Goal: Ask a question: Seek information or help from site administrators or community

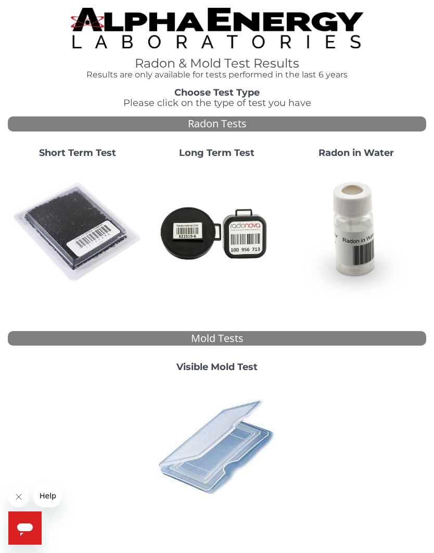
click at [62, 224] on img at bounding box center [77, 232] width 131 height 131
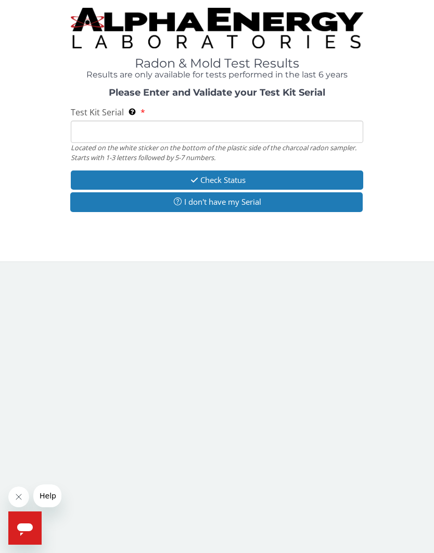
click at [49, 496] on span "Help" at bounding box center [48, 496] width 17 height 8
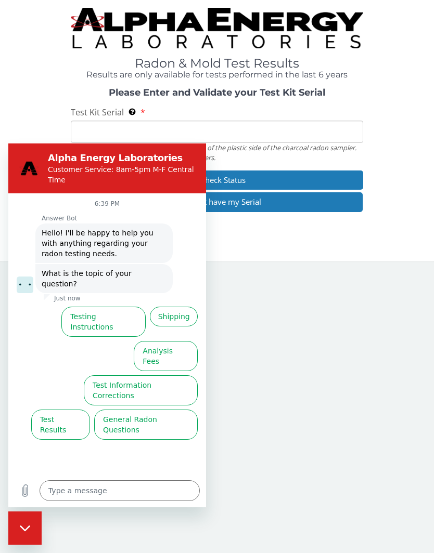
click at [182, 307] on button "Shipping" at bounding box center [174, 317] width 48 height 20
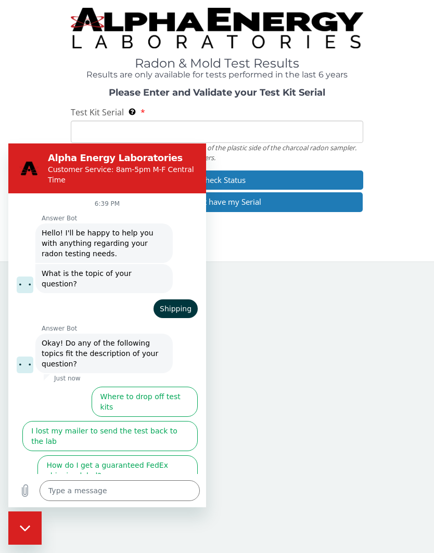
click at [171, 387] on button "Where to drop off test kits" at bounding box center [145, 402] width 106 height 30
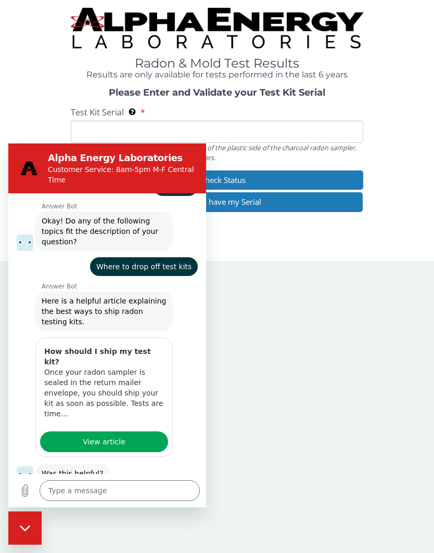
scroll to position [125, 0]
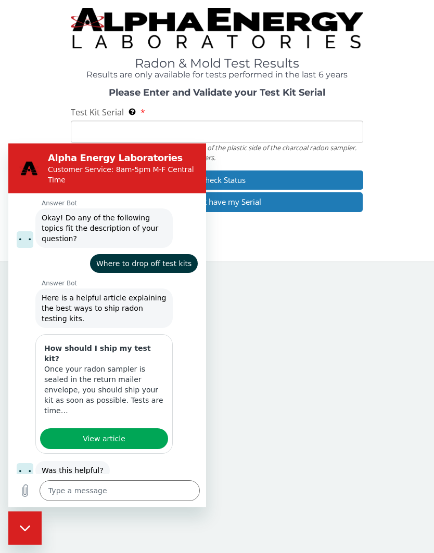
click at [167, 494] on button "No, I still need help" at bounding box center [156, 509] width 82 height 30
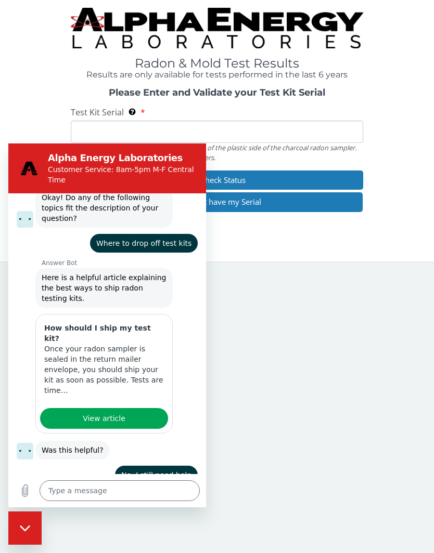
scroll to position [146, 0]
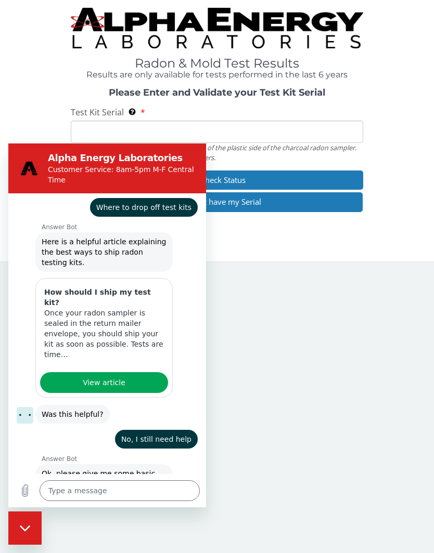
type textarea "x"
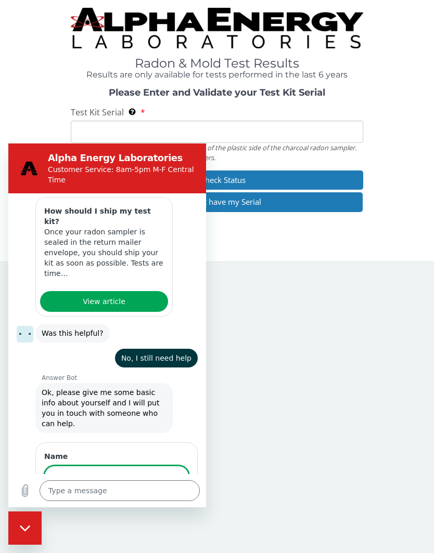
scroll to position [262, 0]
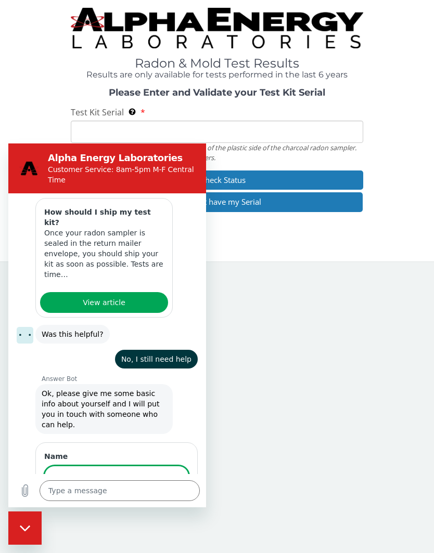
click at [116, 491] on textarea at bounding box center [120, 491] width 160 height 21
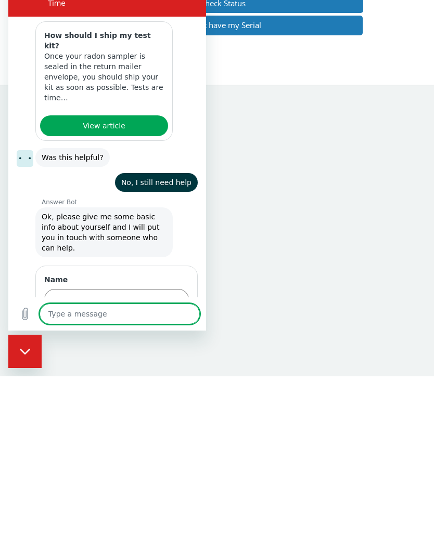
type textarea "N"
type textarea "x"
type textarea "Ne"
type textarea "x"
type textarea "Nee"
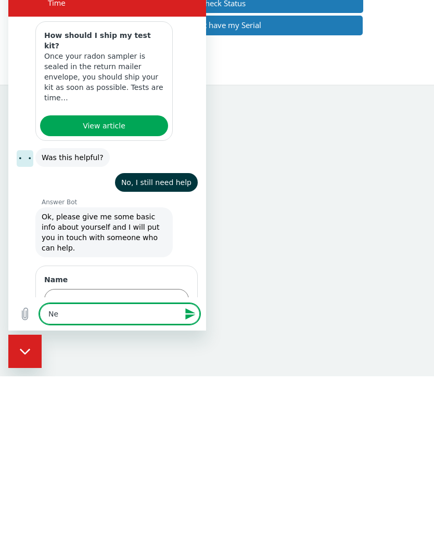
type textarea "x"
type textarea "Need"
type textarea "x"
type textarea "Need"
type textarea "x"
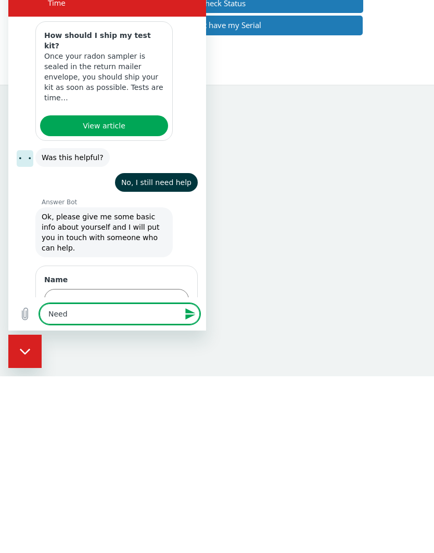
type textarea "Need s"
type textarea "x"
type textarea "Need sh"
type textarea "x"
type textarea "Need shi"
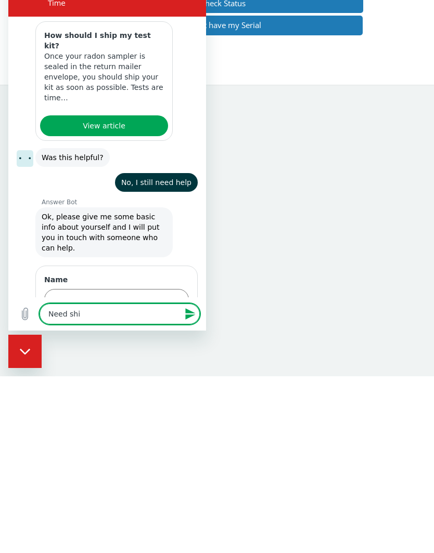
type textarea "x"
type textarea "Need ship"
type textarea "x"
type textarea "Need [PERSON_NAME]"
type textarea "x"
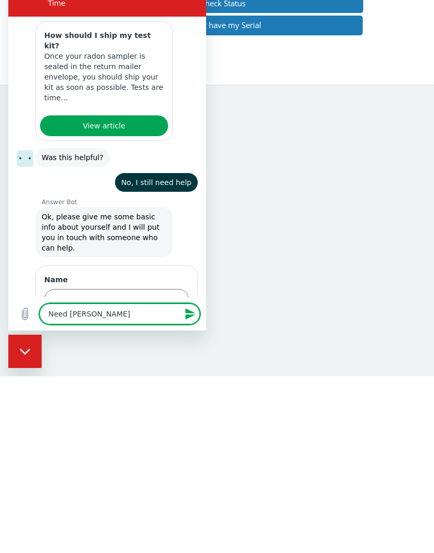
type textarea "Need shippi"
type textarea "x"
type textarea "Need shippin"
type textarea "x"
type textarea "Need shipping"
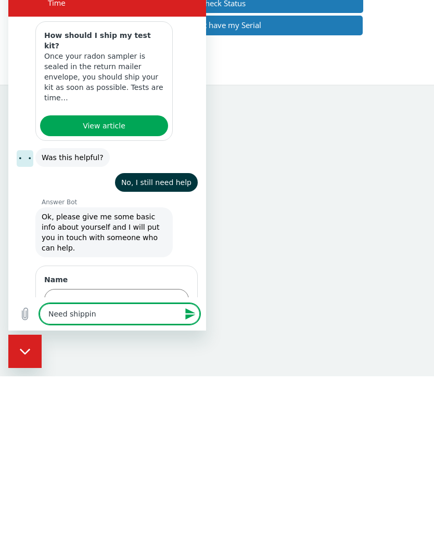
type textarea "x"
type textarea "Need shipping"
type textarea "x"
type textarea "Need shipping l"
type textarea "x"
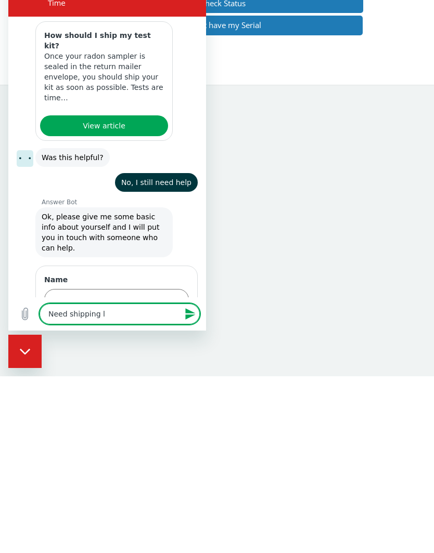
type textarea "Need shipping la"
type textarea "x"
type textarea "Need shipping lab"
type textarea "x"
type textarea "Need shipping labe"
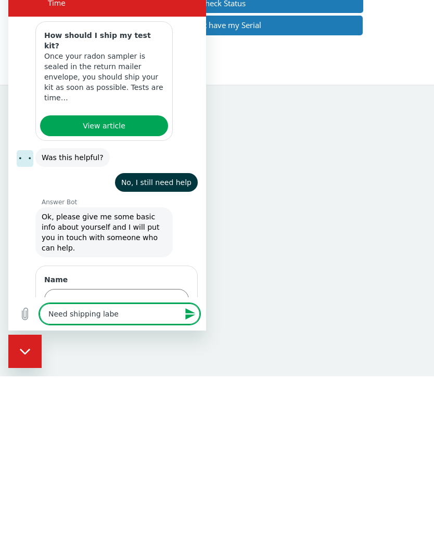
type textarea "x"
type textarea "Need shipping label"
type textarea "x"
type textarea "Need shipping label"
type textarea "x"
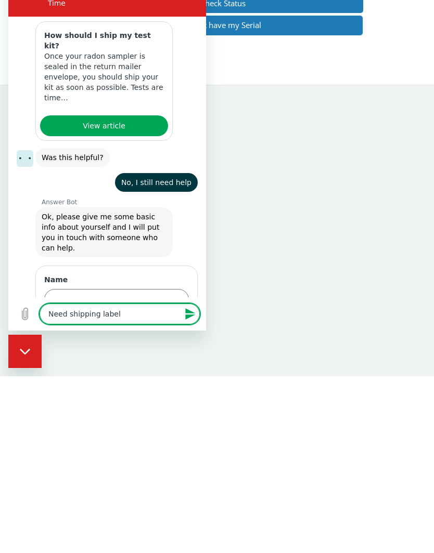
type textarea "Need shipping label a"
type textarea "x"
type textarea "Need shipping label an"
type textarea "x"
type textarea "Need shipping label and"
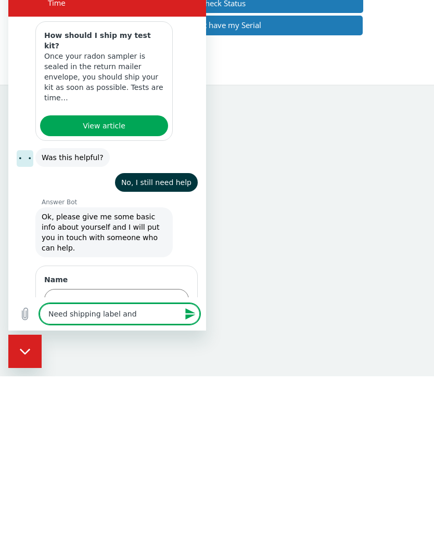
type textarea "x"
type textarea "Need shipping label and"
type textarea "x"
type textarea "Need shipping label and c"
type textarea "x"
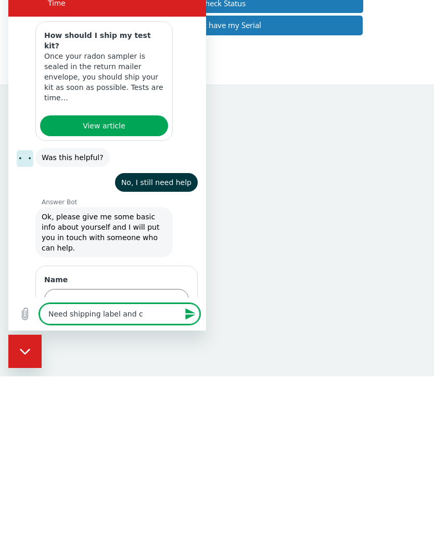
type textarea "Need shipping label and co"
type textarea "x"
type textarea "Need shipping label and cos"
type textarea "x"
type textarea "Need shipping label and cost"
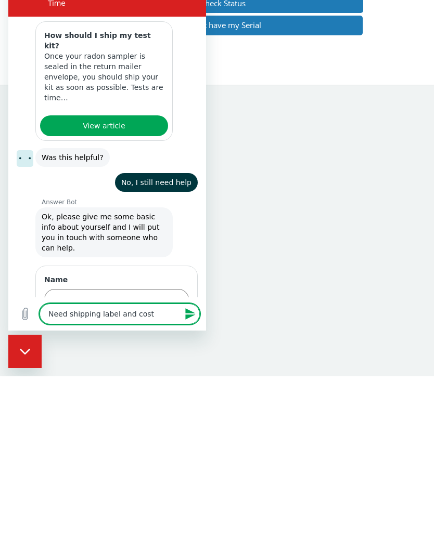
type textarea "x"
type textarea "Need shipping label and costs"
type textarea "x"
type textarea "Need shipping label and costs"
type textarea "x"
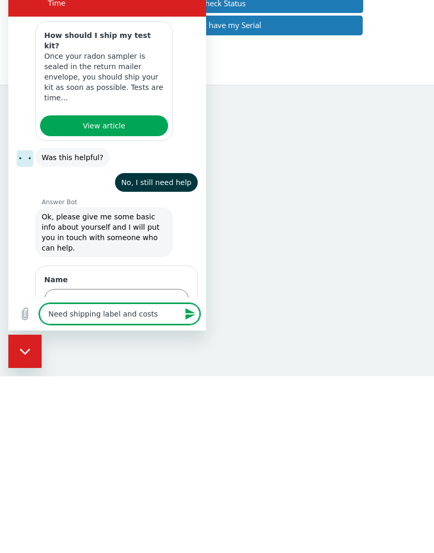
type textarea "Need shipping label and costs t"
type textarea "x"
type textarea "Need shipping label and costs to"
type textarea "x"
type textarea "Need shipping label and costs [PERSON_NAME]"
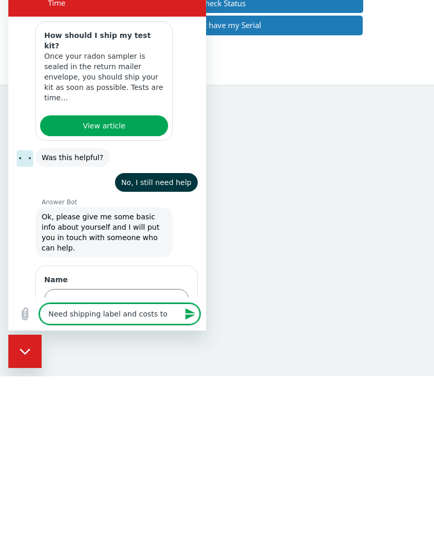
type textarea "x"
type textarea "Need shipping label and costs toms"
type textarea "x"
type textarea "Need shipping label and costs tomsh"
type textarea "x"
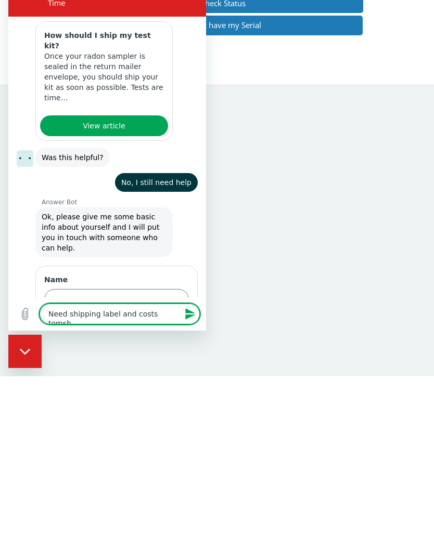
type textarea "Need shipping label and costs tomshi"
type textarea "x"
type textarea "Need shipping label and costs tomship"
type textarea "x"
type textarea "Need shipping label and costs to ship"
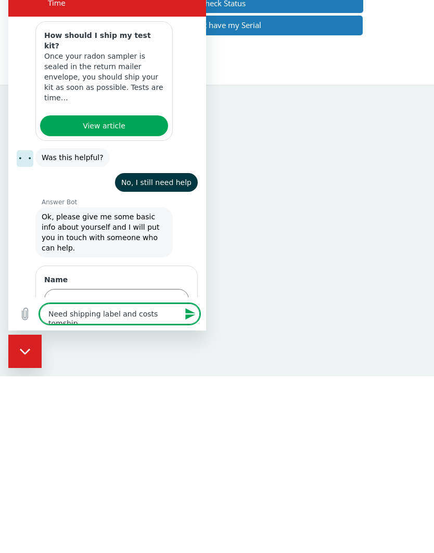
type textarea "x"
type textarea "Need shipping label and costs to ship"
type textarea "x"
type textarea "Need shipping label and costs to ship"
click at [193, 316] on icon "Send message" at bounding box center [190, 314] width 12 height 12
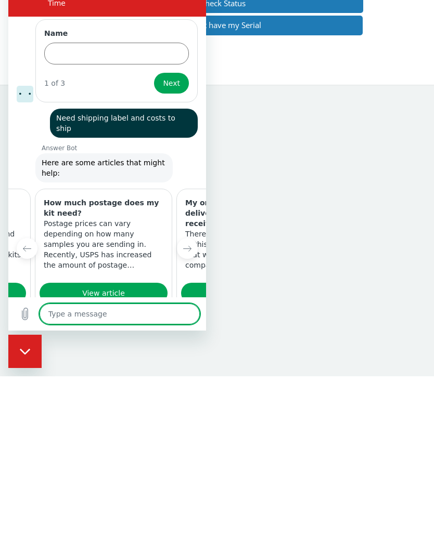
scroll to position [0, 141]
click at [189, 348] on button "No" at bounding box center [184, 358] width 28 height 20
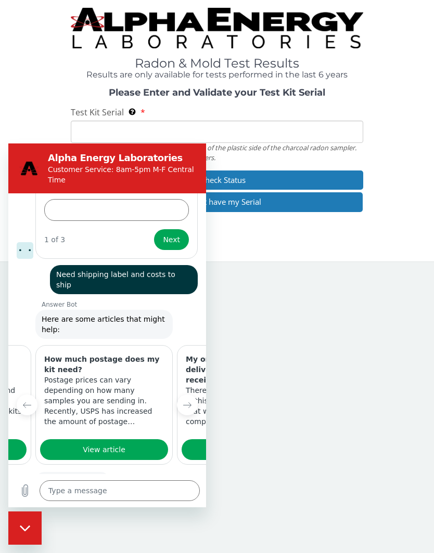
scroll to position [529, 0]
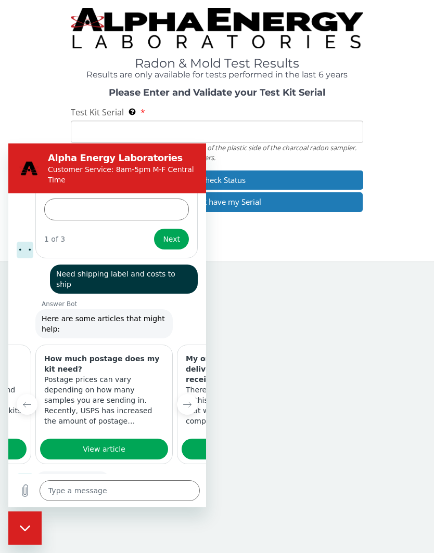
type textarea "x"
click at [127, 488] on textarea at bounding box center [120, 491] width 160 height 21
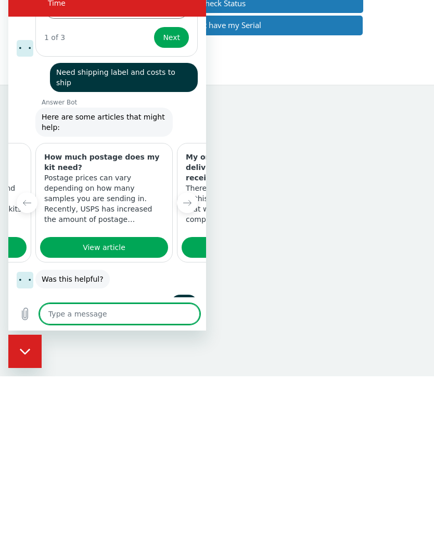
scroll to position [554, 0]
type textarea "N"
type textarea "x"
type textarea "Ne"
type textarea "x"
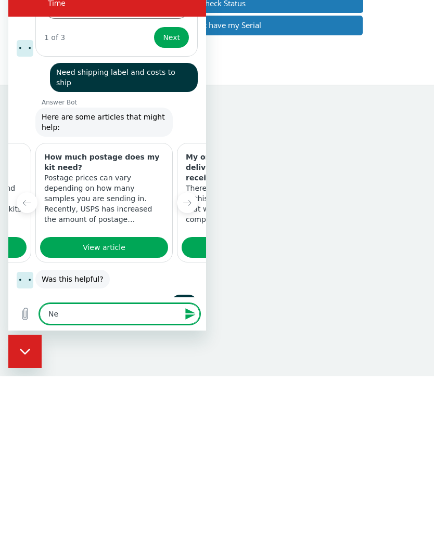
type textarea "Nee"
type textarea "x"
type textarea "Need"
type textarea "x"
type textarea "Need"
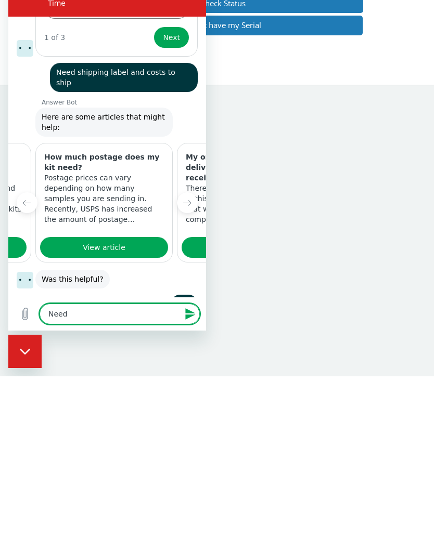
type textarea "x"
type textarea "Need s"
type textarea "x"
type textarea "Need sh"
type textarea "x"
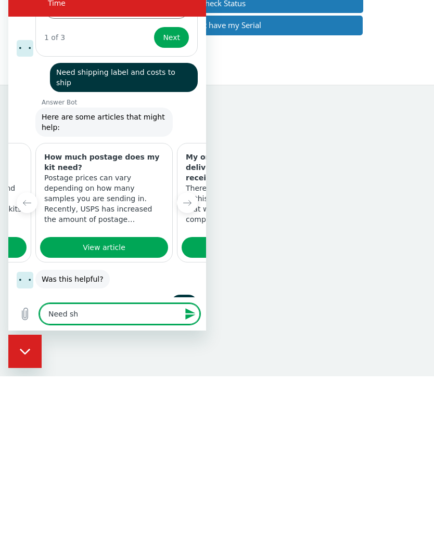
type textarea "Need shi"
type textarea "x"
type textarea "Need ship"
type textarea "x"
type textarea "Need [PERSON_NAME]"
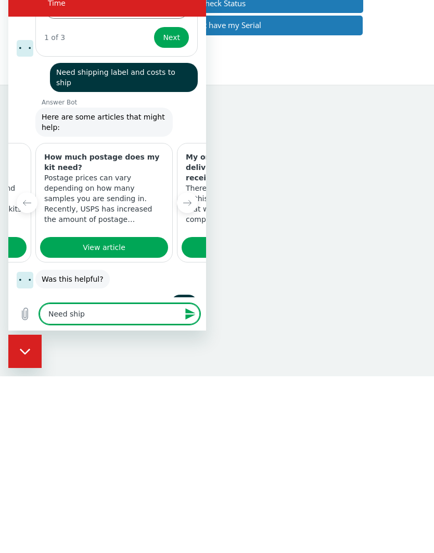
type textarea "x"
type textarea "Need shippi"
type textarea "x"
type textarea "Need shippin"
type textarea "x"
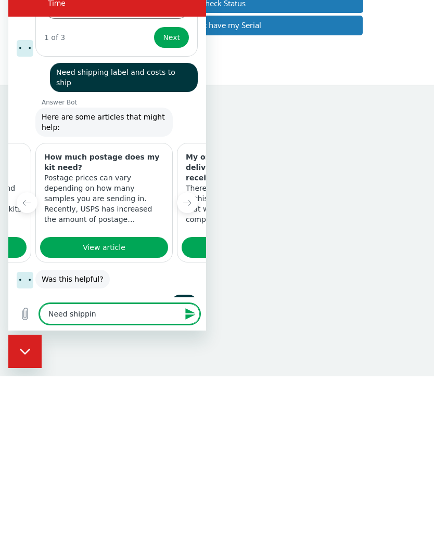
type textarea "Need shipping"
type textarea "x"
type textarea "Need shipping"
type textarea "x"
type textarea "Need shipping l"
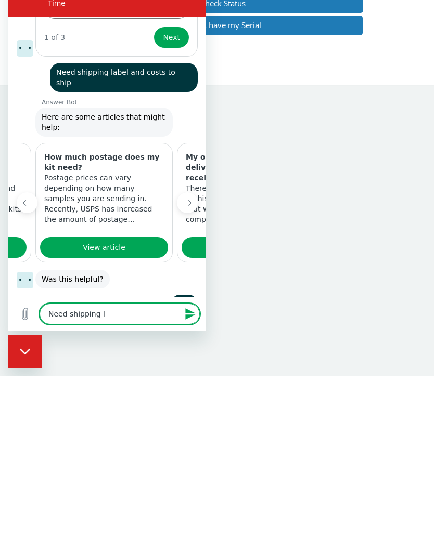
type textarea "x"
type textarea "Need shipping la"
type textarea "x"
type textarea "Need shipping lab"
type textarea "x"
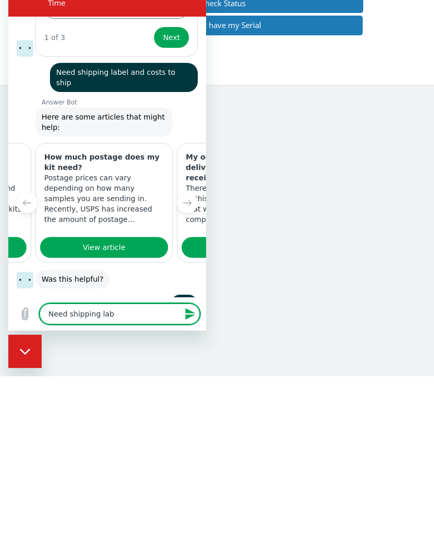
type textarea "Need shipping labe"
type textarea "x"
type textarea "Need shipping label"
type textarea "x"
type textarea "Need shipping label"
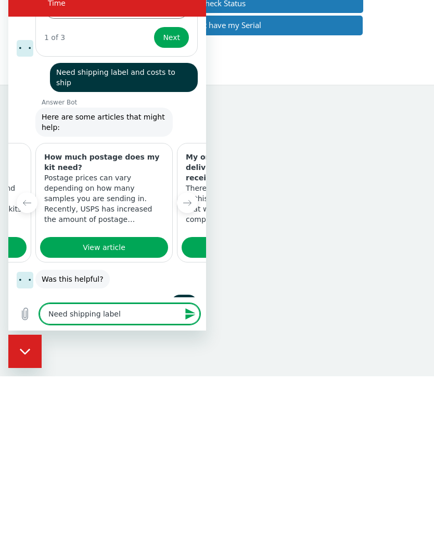
click at [189, 309] on icon "Send message" at bounding box center [190, 314] width 12 height 12
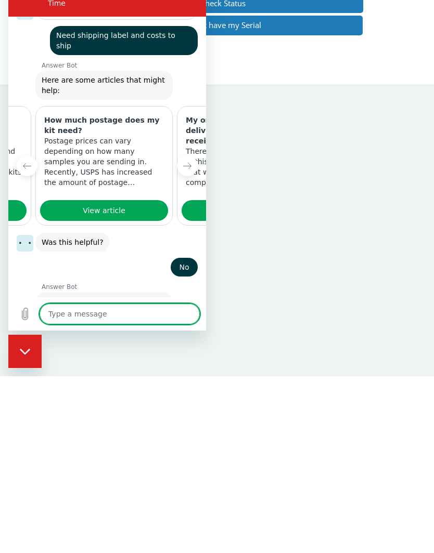
scroll to position [599, 0]
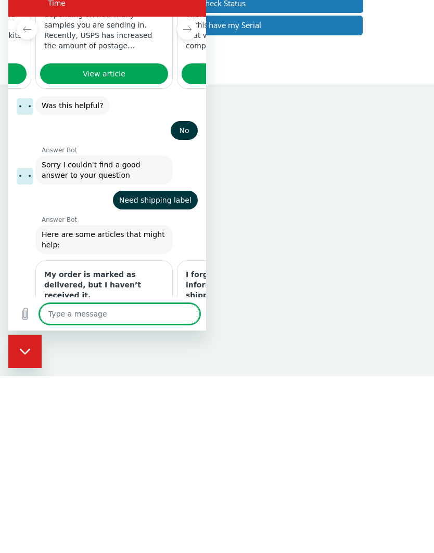
type textarea "x"
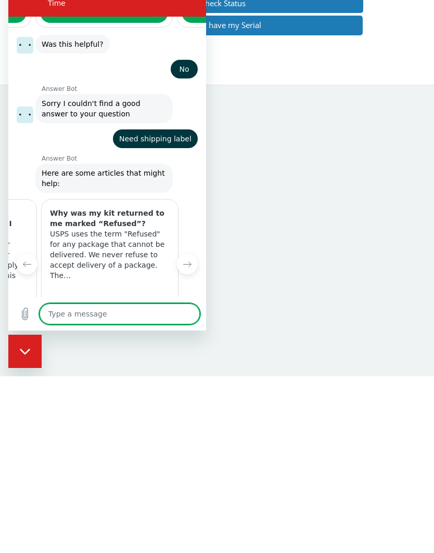
scroll to position [0, 279]
click at [118, 310] on textarea at bounding box center [120, 314] width 160 height 21
type textarea "Is"
type textarea "x"
type textarea "Is shipping"
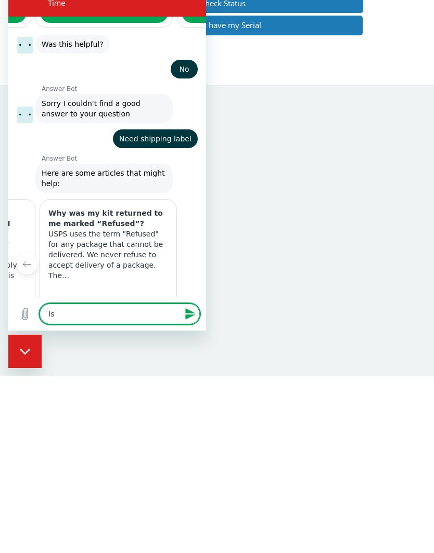
type textarea "x"
type textarea "Is shipping label?"
type textarea "x"
type textarea "Is shipping label included"
type textarea "x"
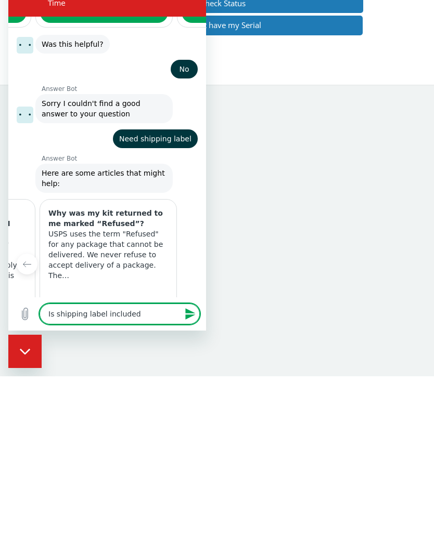
type textarea "Is shipping label included in"
type textarea "x"
type textarea "Is shipping label included in package"
type textarea "x"
type textarea "Is shipping label included in package"
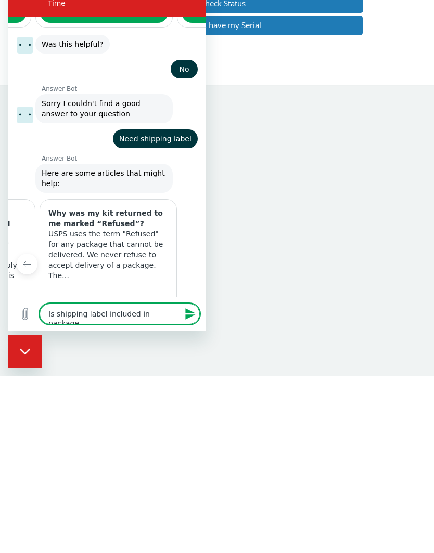
click at [191, 314] on icon "Send message" at bounding box center [190, 314] width 12 height 12
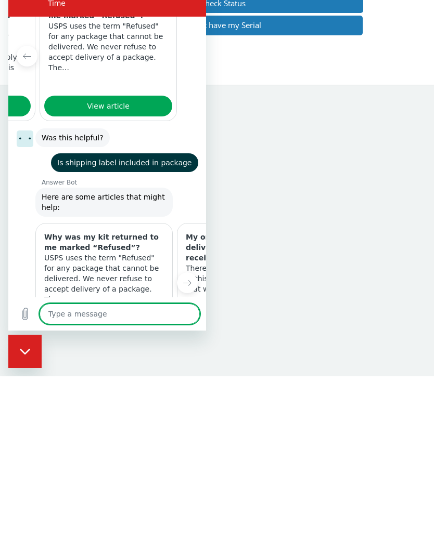
scroll to position [1000, 0]
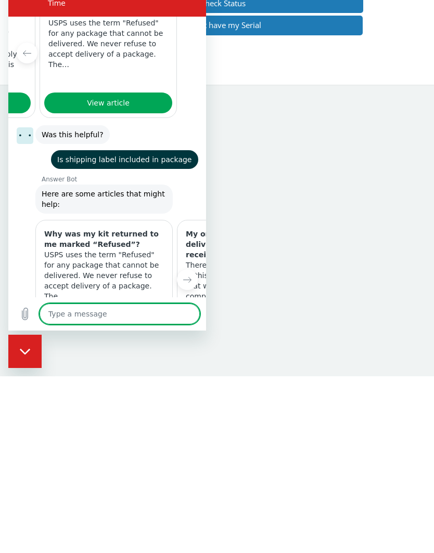
click at [30, 348] on icon "Close messaging window" at bounding box center [25, 351] width 11 height 7
type textarea "x"
